Goal: Check status: Check status

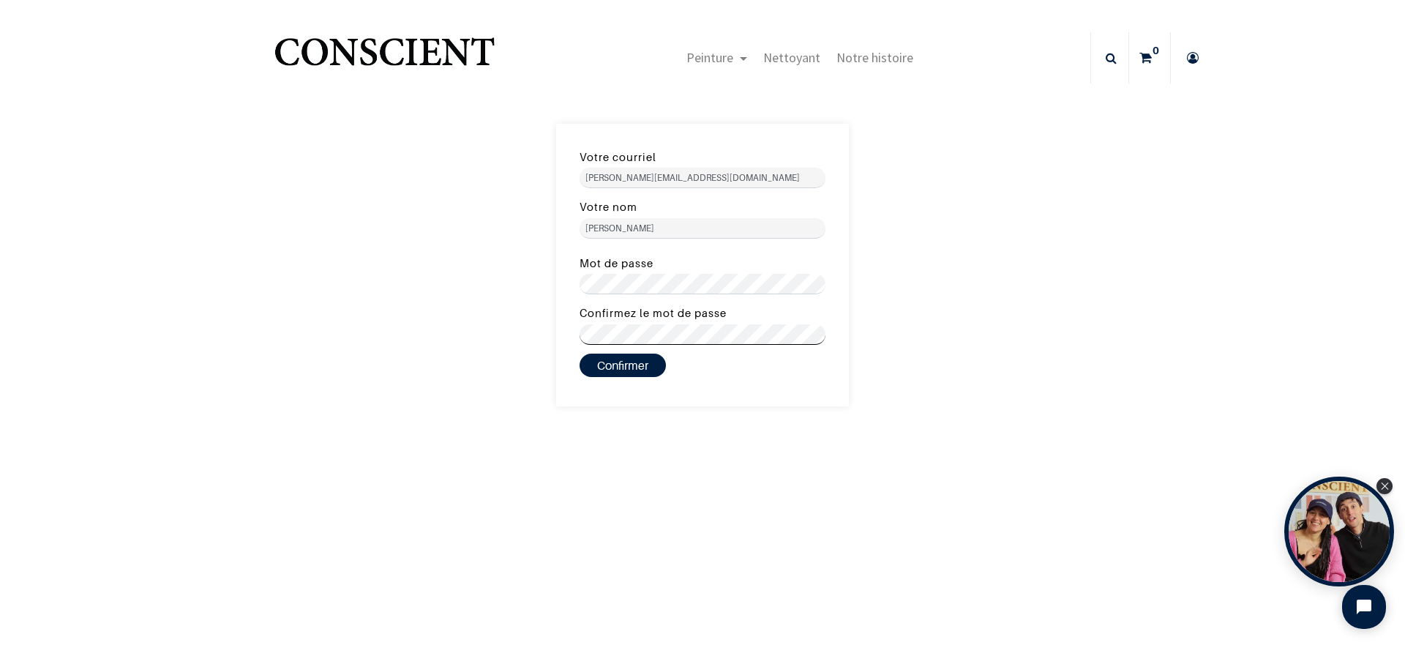
click at [580, 353] on button "Confirmer" at bounding box center [623, 364] width 86 height 23
click at [628, 365] on button "Confirmer" at bounding box center [623, 364] width 86 height 23
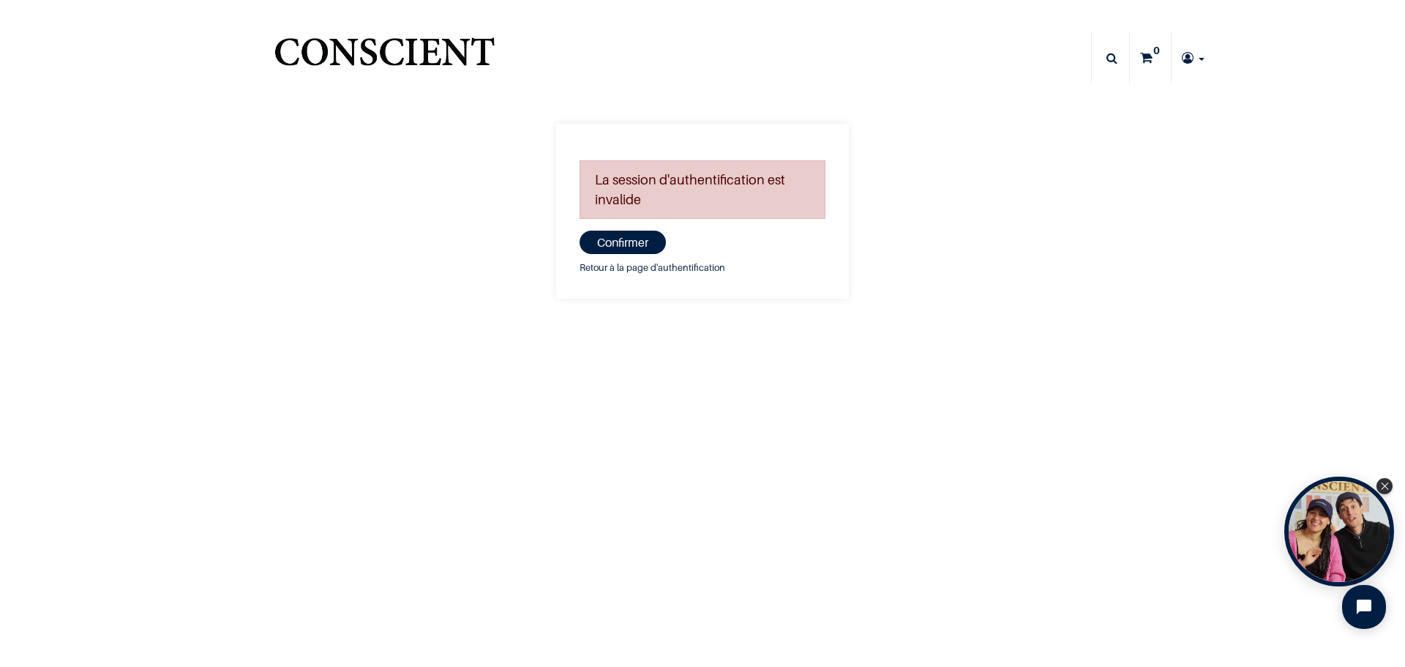
type input "[PERSON_NAME][EMAIL_ADDRESS][DOMAIN_NAME]"
click at [634, 245] on button "Confirmer" at bounding box center [623, 242] width 86 height 23
type input "[PERSON_NAME][EMAIL_ADDRESS][DOMAIN_NAME]"
click at [647, 270] on link "Retour à la page d'authentification" at bounding box center [653, 268] width 146 height 16
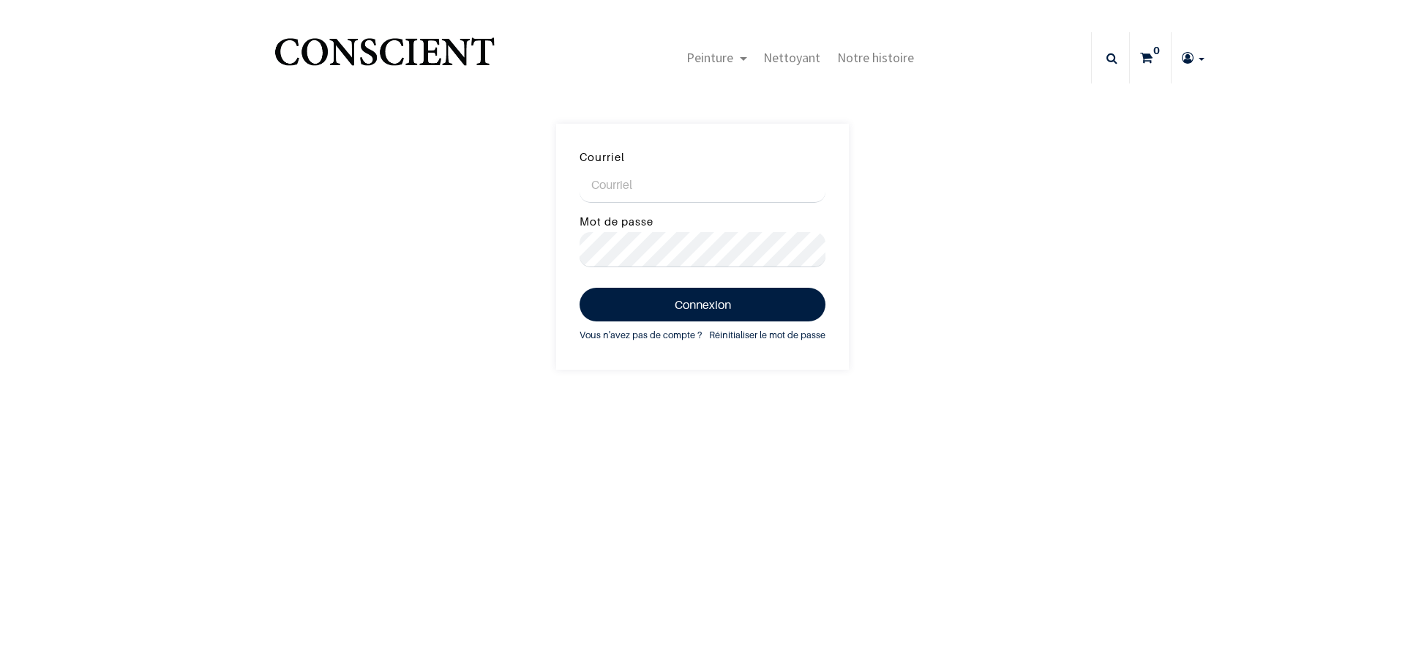
type input "[EMAIL_ADDRESS][DOMAIN_NAME]"
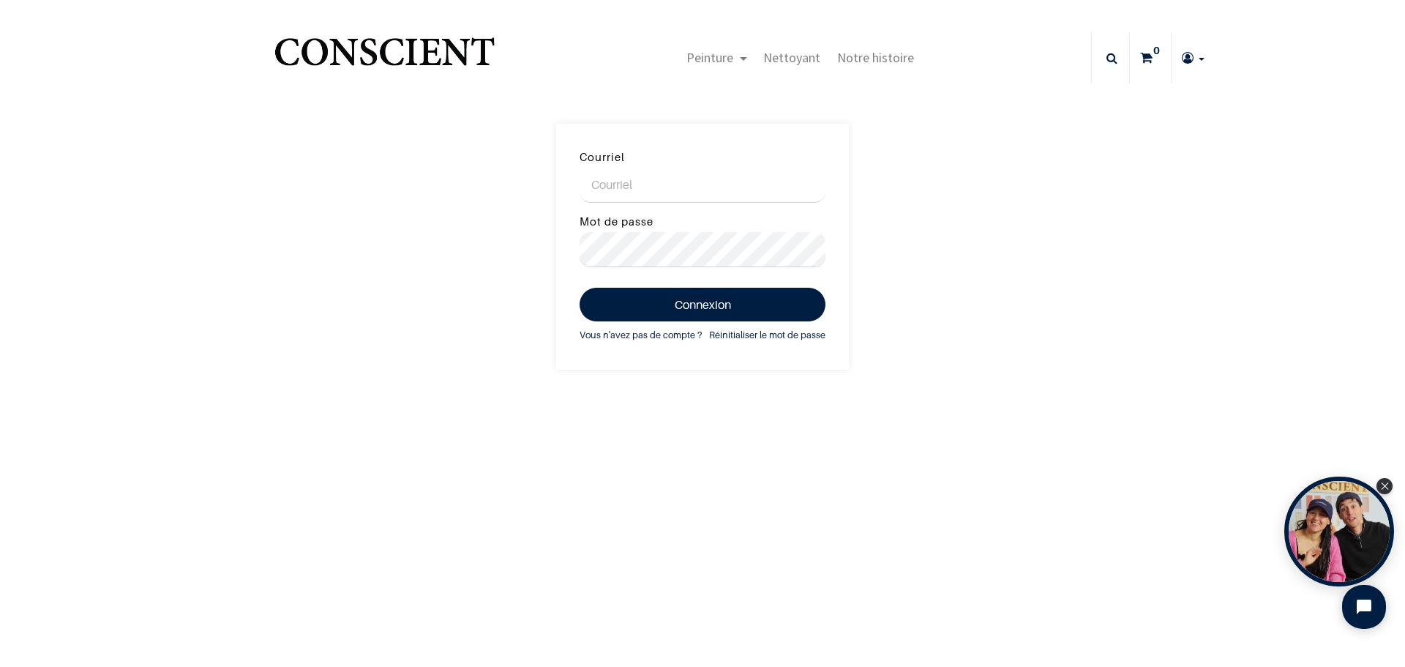
click at [662, 192] on input "Courriel" at bounding box center [703, 185] width 246 height 35
type input "[PERSON_NAME][EMAIL_ADDRESS][DOMAIN_NAME]"
click at [580, 288] on button "Connexion" at bounding box center [703, 305] width 246 height 34
click at [675, 294] on button "Connexion" at bounding box center [703, 305] width 246 height 34
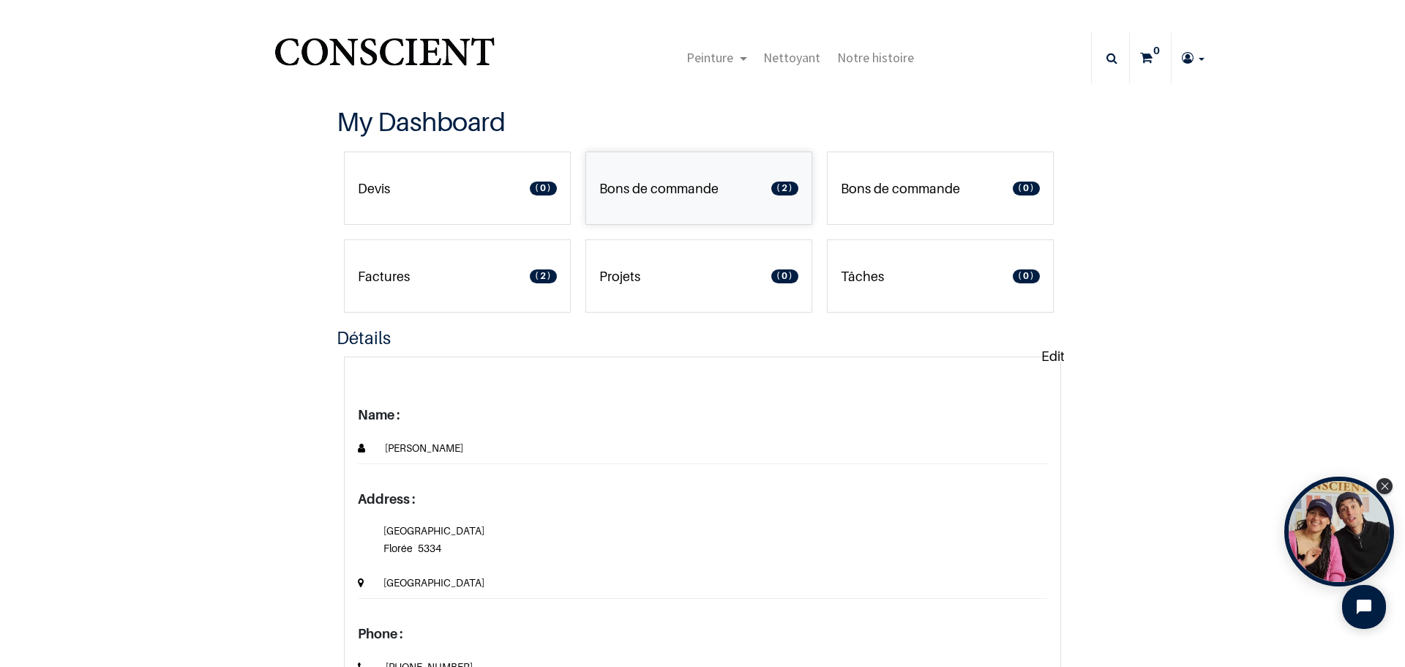
click at [694, 193] on p "Bons de commande" at bounding box center [658, 189] width 119 height 20
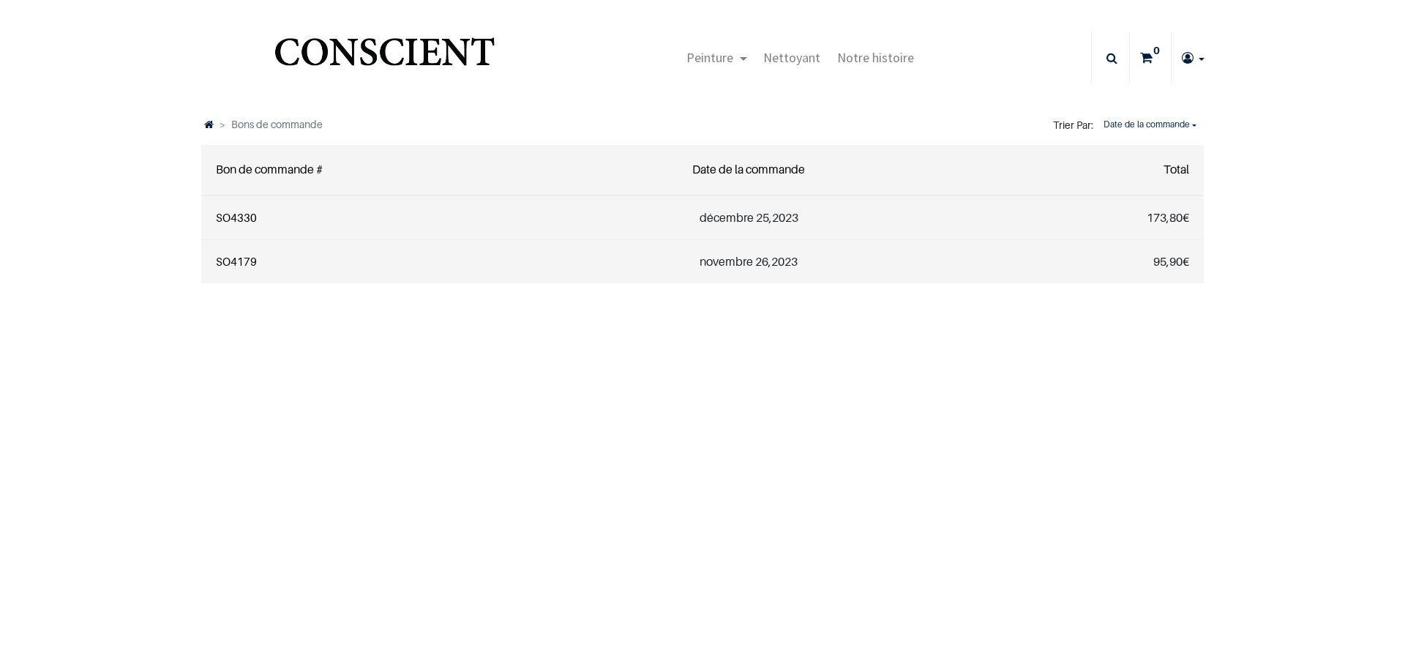
type input "[PERSON_NAME][EMAIL_ADDRESS][DOMAIN_NAME]"
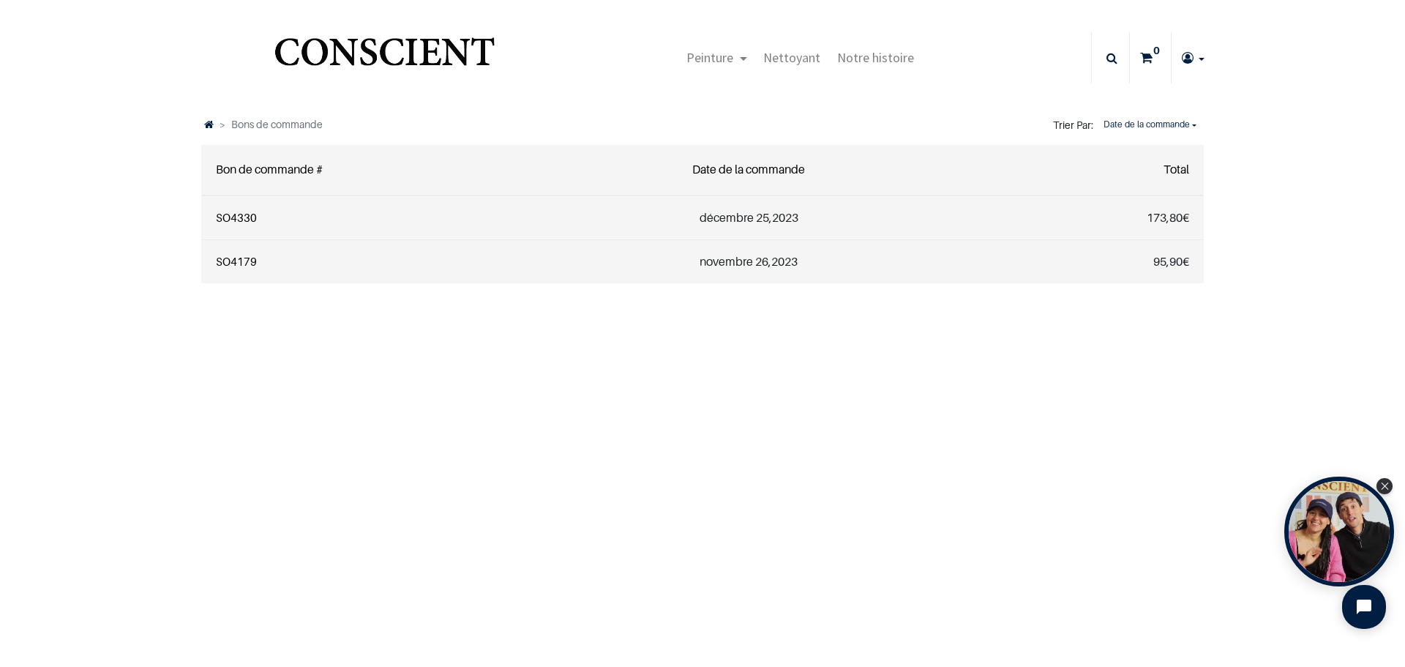
click at [231, 215] on link "SO4330" at bounding box center [236, 217] width 41 height 13
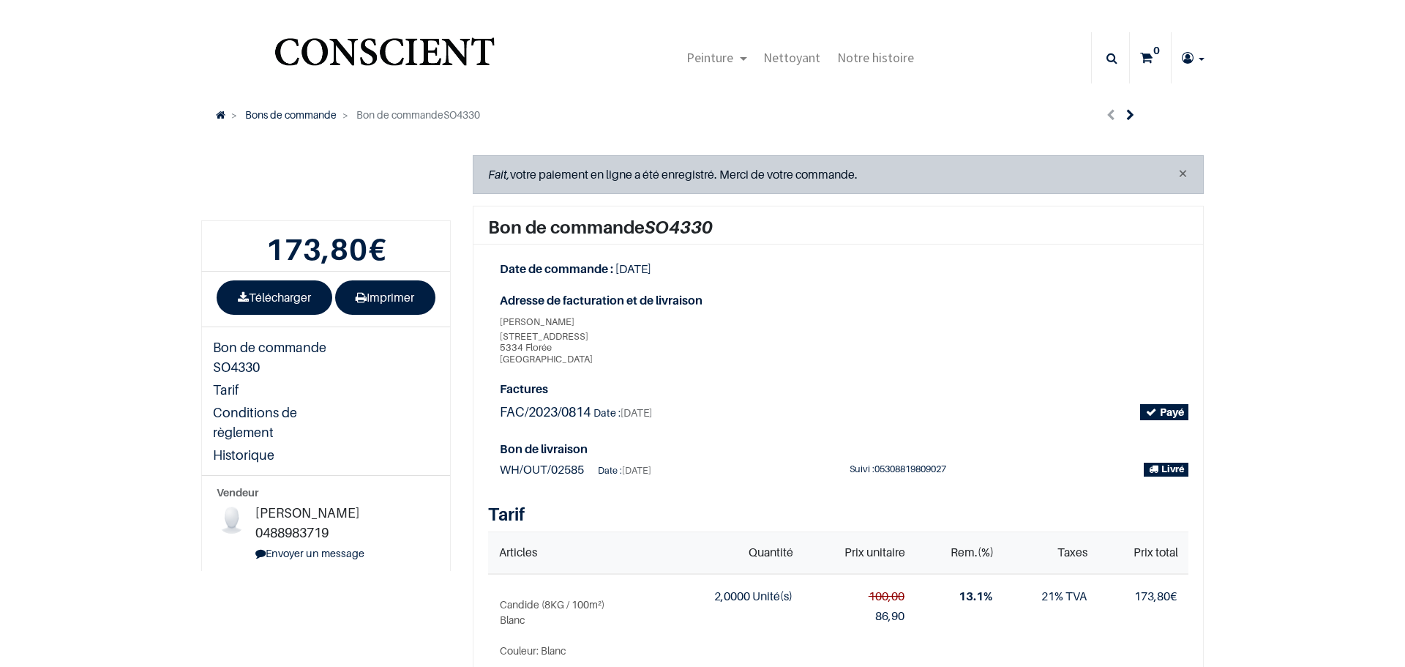
type input "[PERSON_NAME][EMAIL_ADDRESS][DOMAIN_NAME]"
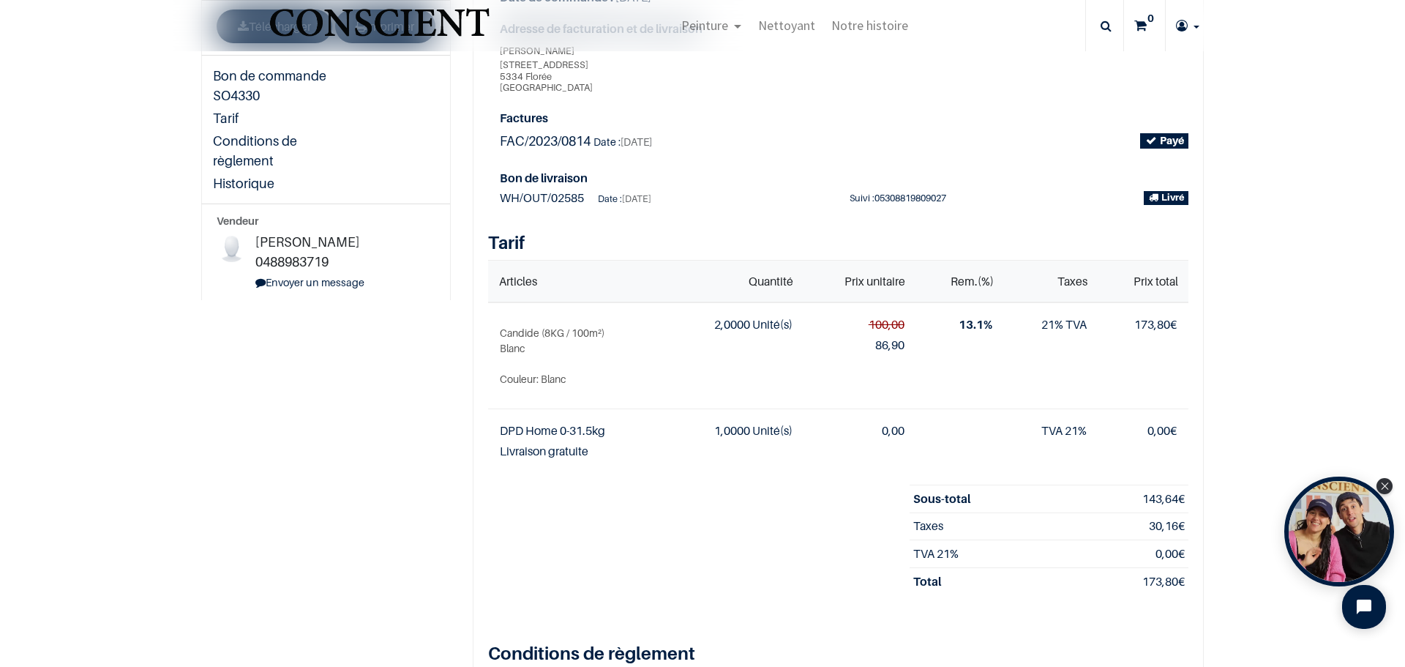
scroll to position [146, 0]
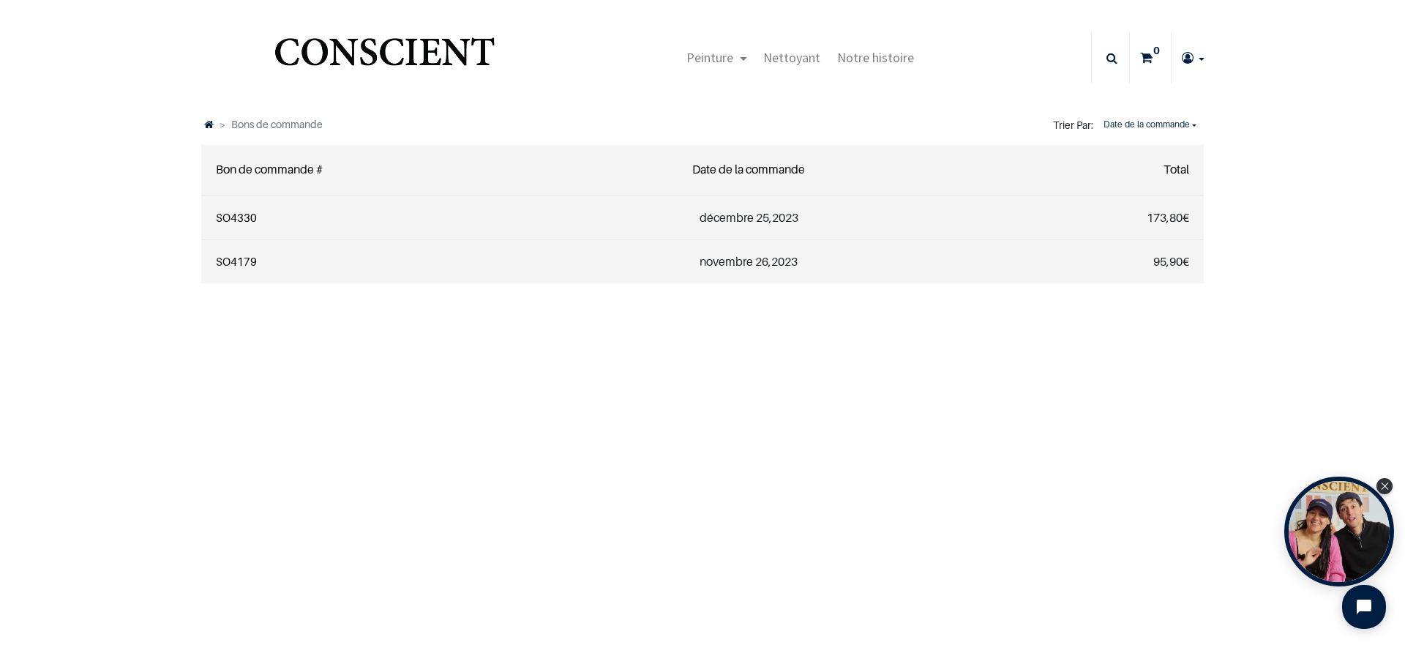
click at [236, 261] on link "SO4179" at bounding box center [236, 261] width 41 height 13
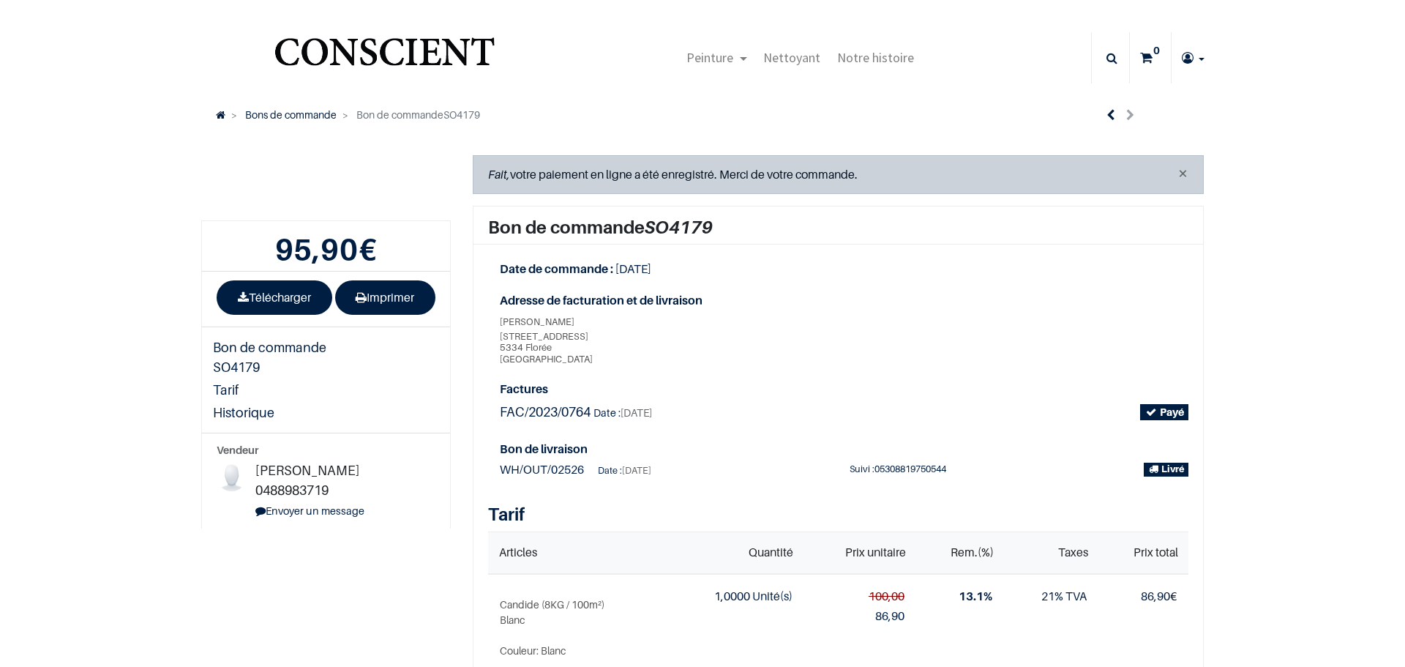
type input "[EMAIL_ADDRESS][DOMAIN_NAME]"
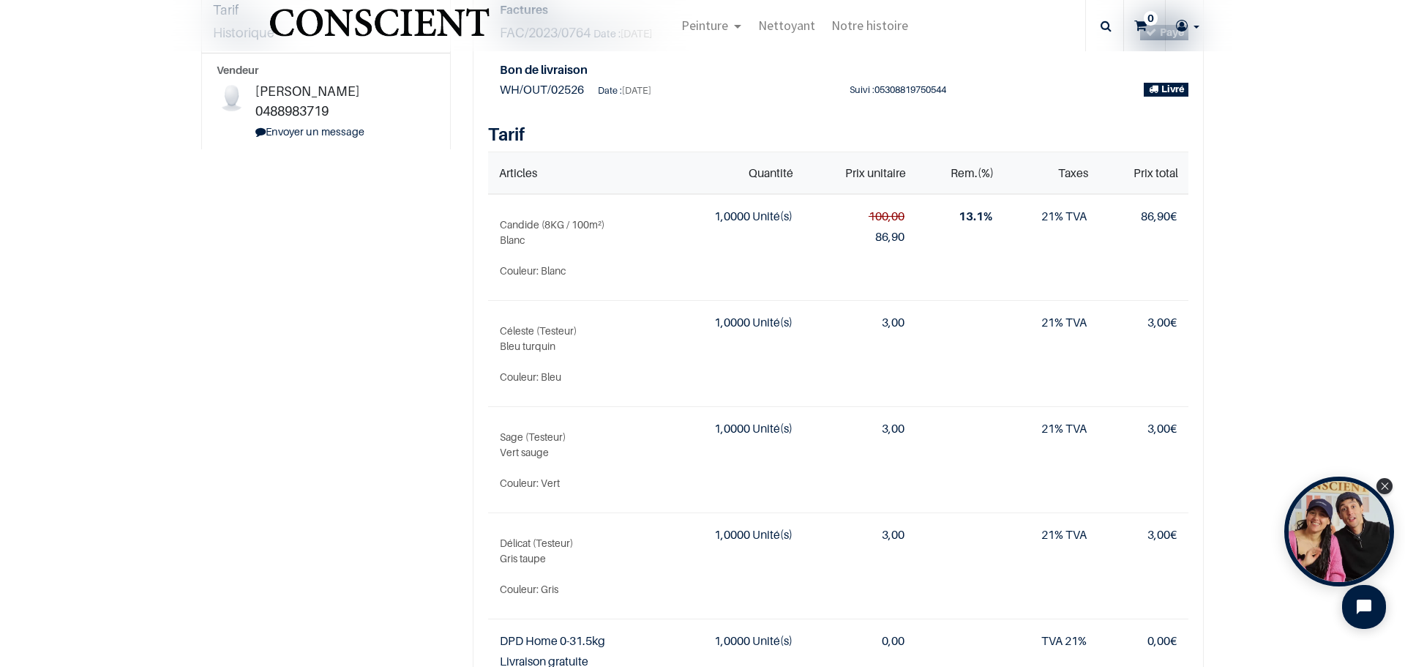
scroll to position [366, 0]
